Goal: Information Seeking & Learning: Learn about a topic

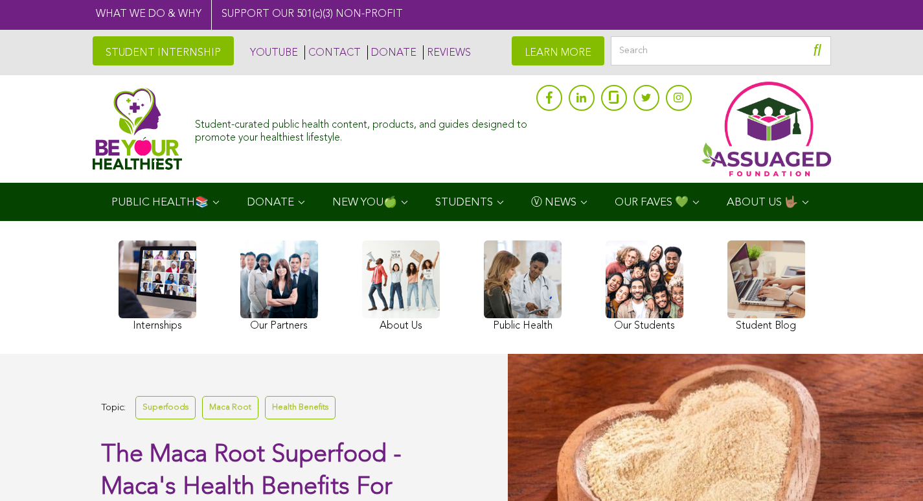
click at [172, 457] on div "Topic: Superfoods Maca Root Health Benefits The Maca Root Superfood - Maca's He…" at bounding box center [254, 488] width 508 height 269
click at [721, 107] on img at bounding box center [766, 128] width 136 height 99
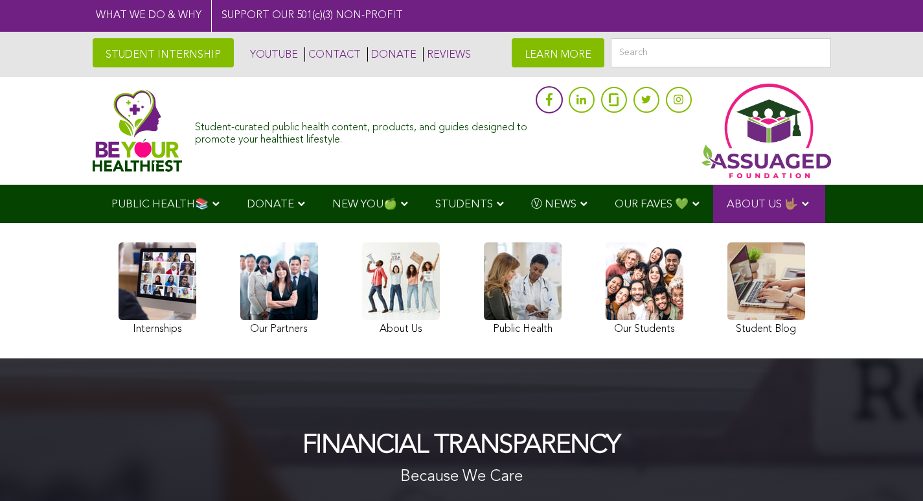
click at [540, 91] on link at bounding box center [548, 99] width 27 height 27
